Goal: Communication & Community: Answer question/provide support

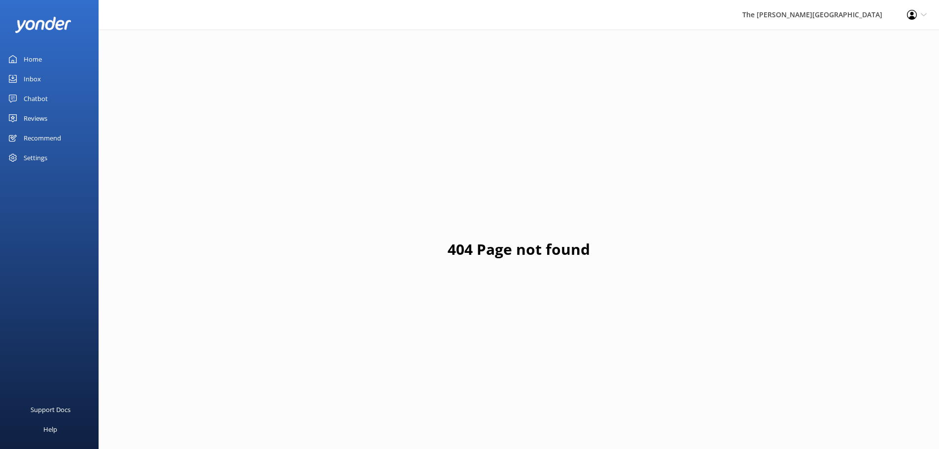
click at [26, 80] on div "Inbox" at bounding box center [32, 79] width 17 height 20
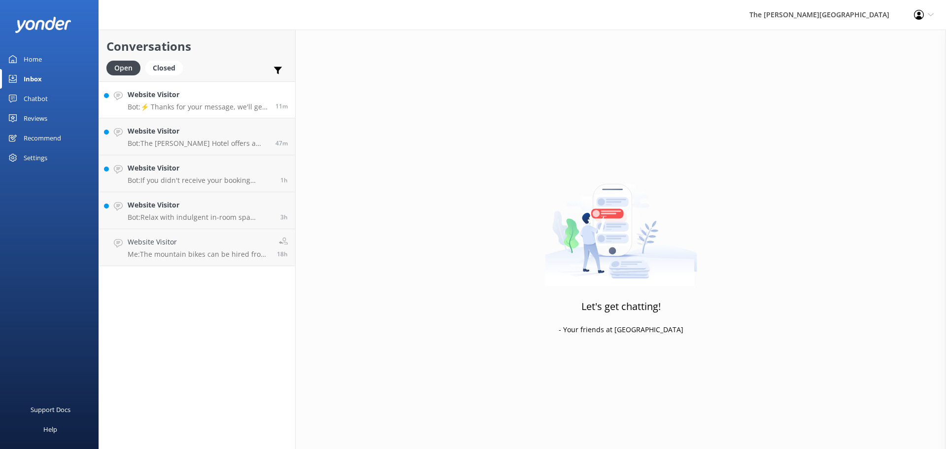
click at [191, 95] on h4 "Website Visitor" at bounding box center [198, 94] width 140 height 11
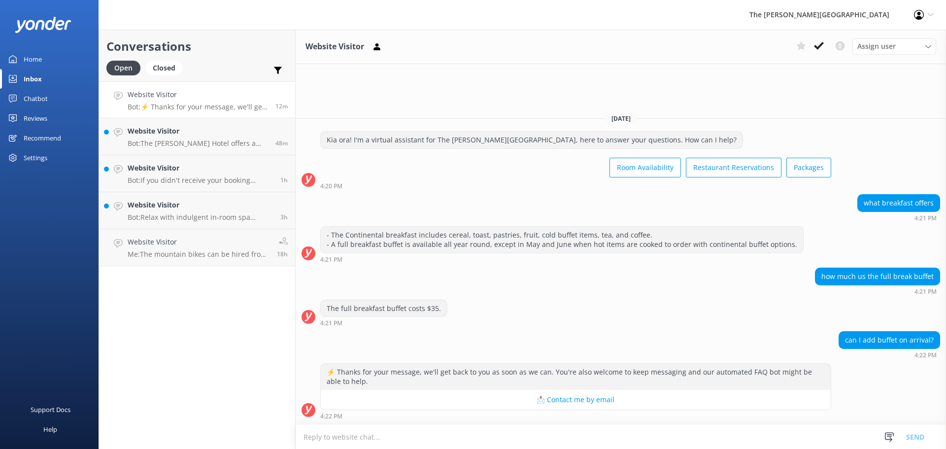
click at [349, 436] on textarea at bounding box center [621, 437] width 651 height 24
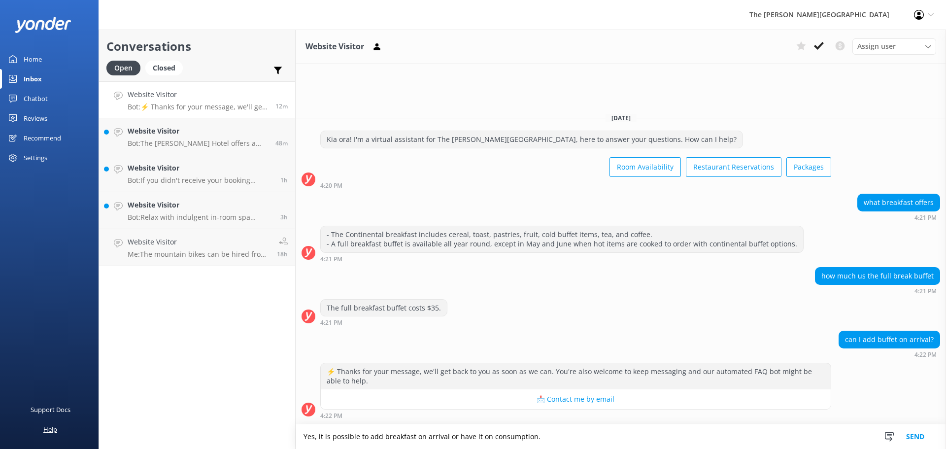
drag, startPoint x: 550, startPoint y: 437, endPoint x: 97, endPoint y: 437, distance: 452.4
click at [101, 433] on div "Conversations Open Closed Important Converted Assigned to me Unassigned Website…" at bounding box center [523, 239] width 848 height 419
paste textarea "upon arrival or add it after"
click at [557, 436] on textarea "Yes, it is possible to add breakfast upon arrival or add it after consumption." at bounding box center [621, 436] width 651 height 25
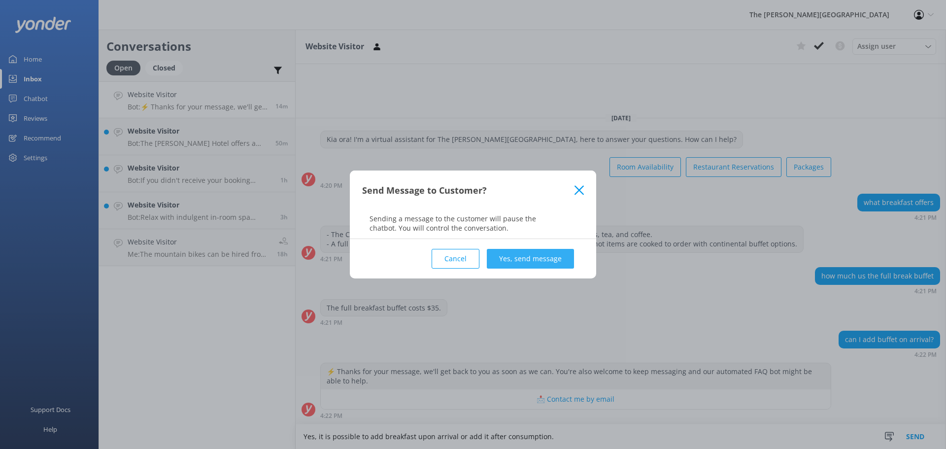
type textarea "Yes, it is possible to add breakfast upon arrival or add it after consumption."
click at [525, 261] on button "Yes, send message" at bounding box center [530, 259] width 87 height 20
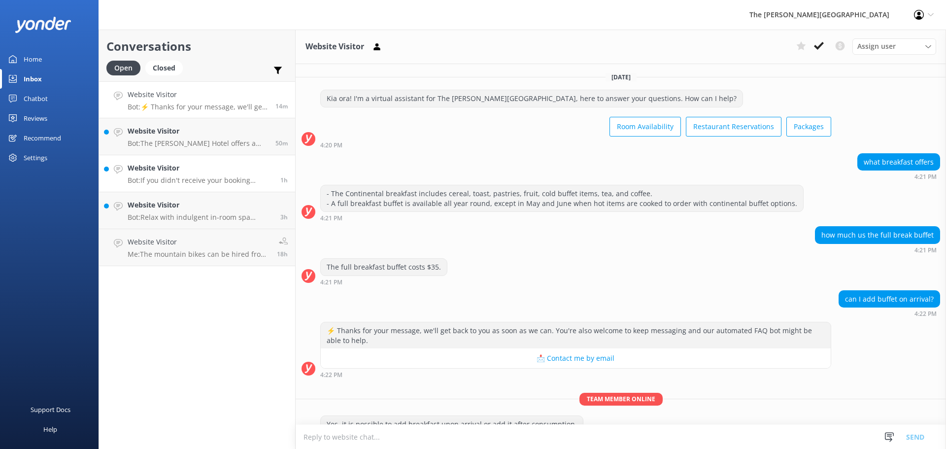
scroll to position [23, 0]
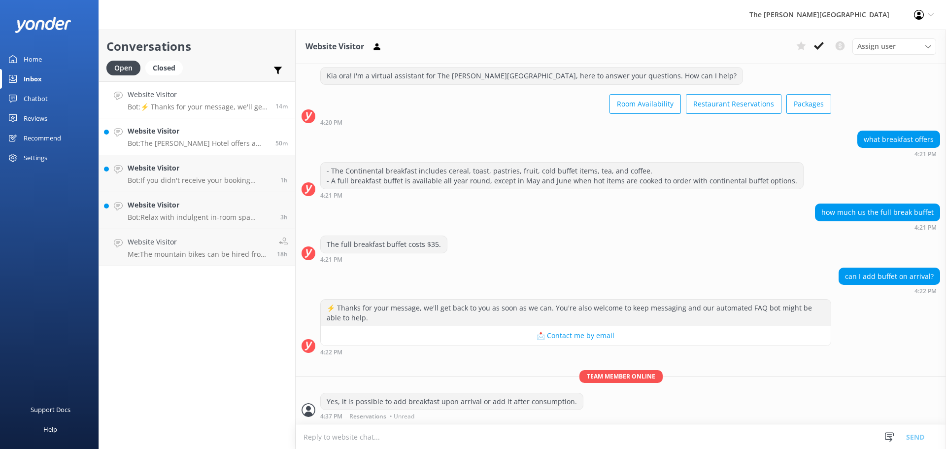
click at [197, 137] on div "Website Visitor Bot: The [PERSON_NAME] Hotel offers a selection of holiday pack…" at bounding box center [198, 137] width 140 height 22
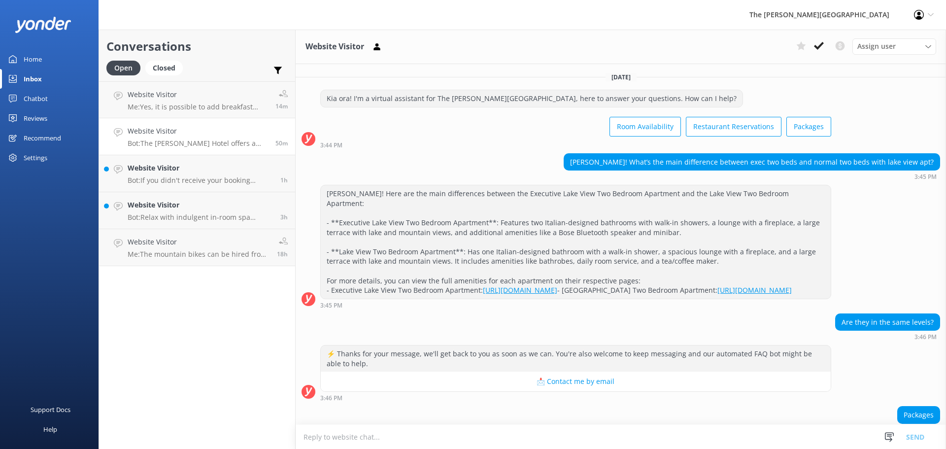
scroll to position [65, 0]
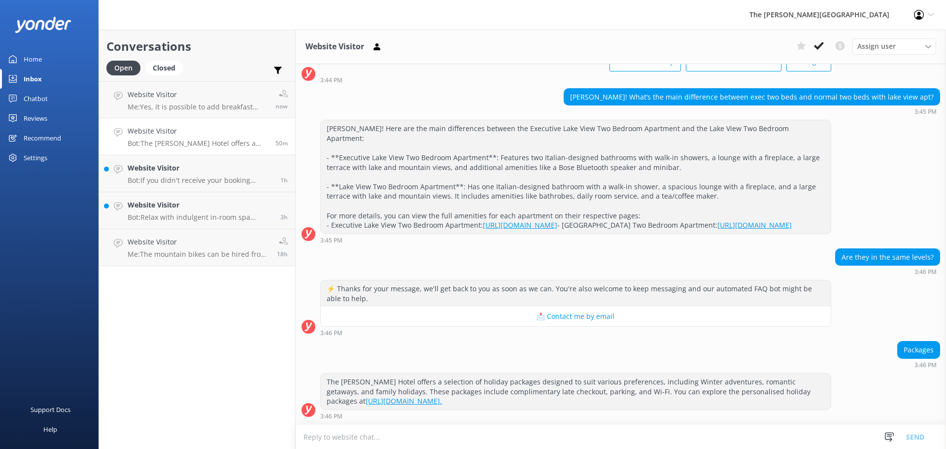
click at [381, 440] on textarea at bounding box center [621, 437] width 651 height 24
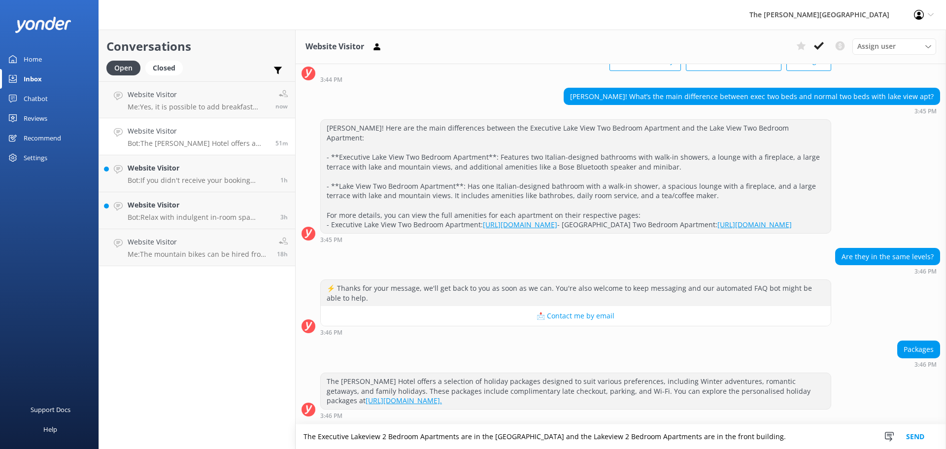
click at [652, 439] on textarea "The Executive Lakeview 2 Bedroom Apartments are in the [GEOGRAPHIC_DATA] and th…" at bounding box center [621, 436] width 651 height 25
click at [511, 438] on textarea "The Executive Lakeview 2 Bedroom Apartments are in the [GEOGRAPHIC_DATA] and th…" at bounding box center [621, 436] width 651 height 25
click at [733, 438] on textarea "The Executive Lakeview 2 Bedroom Apartments are in the main building and the La…" at bounding box center [621, 436] width 651 height 25
click at [750, 436] on textarea "The Executive Lakeview 2 Bedroom Apartments are in the main building and the La…" at bounding box center [621, 436] width 651 height 25
drag, startPoint x: 750, startPoint y: 436, endPoint x: 720, endPoint y: 433, distance: 30.2
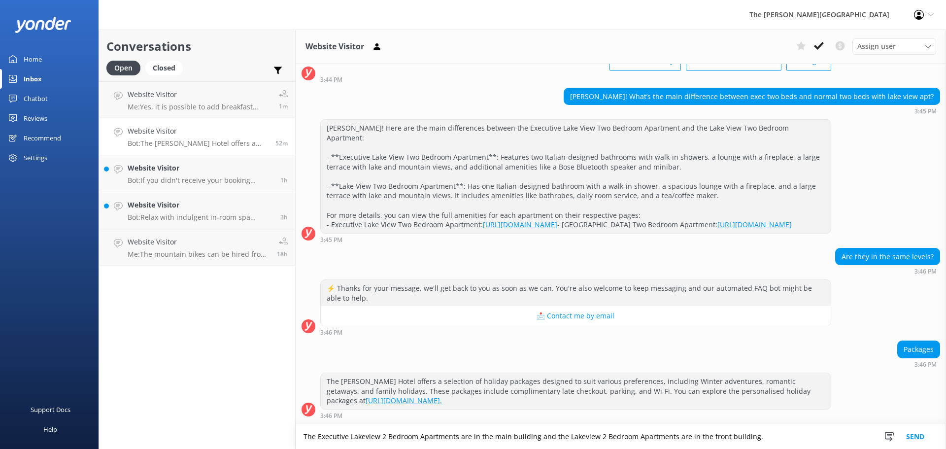
click at [720, 433] on textarea "The Executive Lakeview 2 Bedroom Apartments are in the main building and the La…" at bounding box center [621, 436] width 651 height 25
type textarea "The Executive Lakeview 2 Bedroom Apartments are in the main building and the La…"
click at [756, 439] on textarea "The Executive Lakeview 2 Bedroom Apartments are in the main building and the La…" at bounding box center [621, 436] width 651 height 25
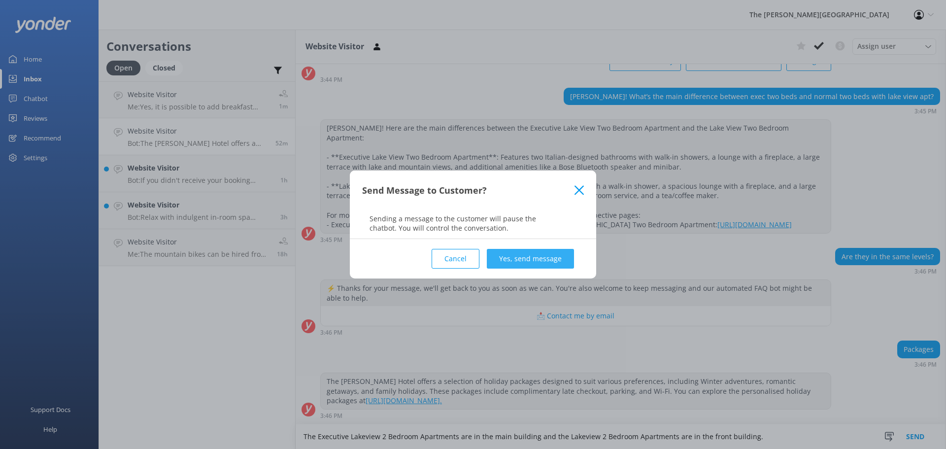
click at [540, 255] on button "Yes, send message" at bounding box center [530, 259] width 87 height 20
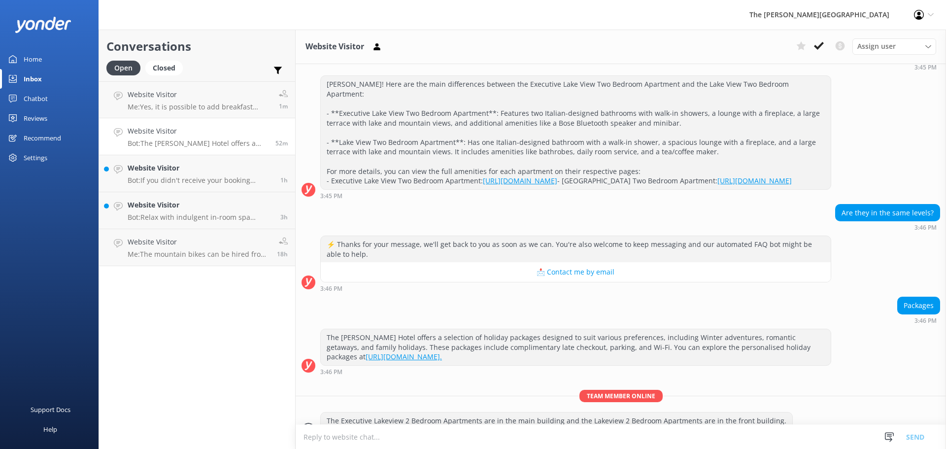
scroll to position [129, 0]
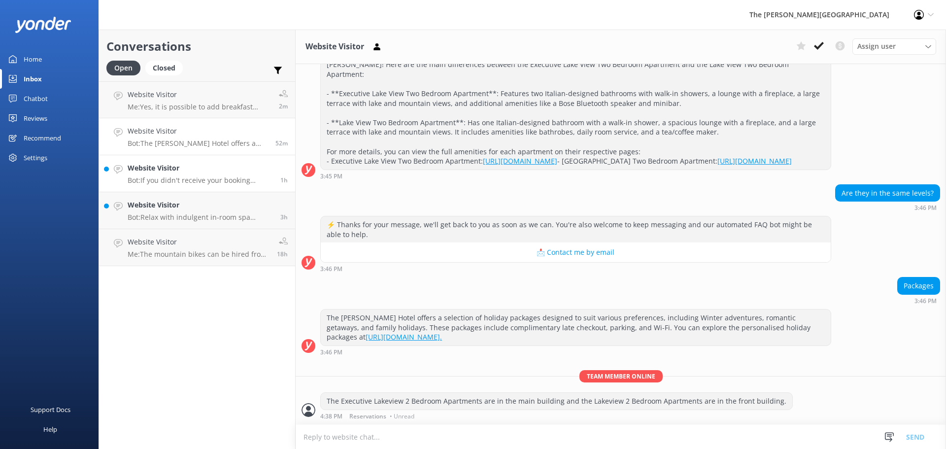
click at [190, 177] on p "Bot: If you didn't receive your booking confirmation, please email [EMAIL_ADDRE…" at bounding box center [200, 180] width 145 height 9
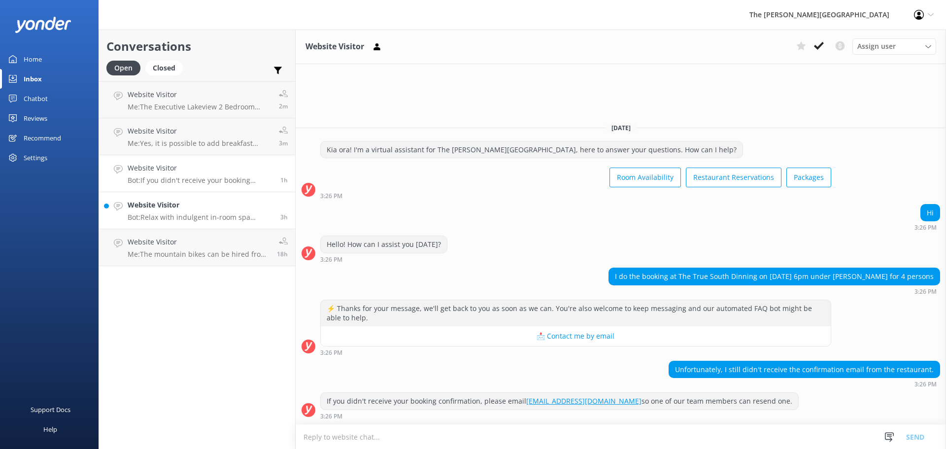
click at [211, 226] on link "Website Visitor Bot: Relax with indulgent in-room spa treatments by Indulge Mob…" at bounding box center [197, 210] width 196 height 37
